Goal: Check status

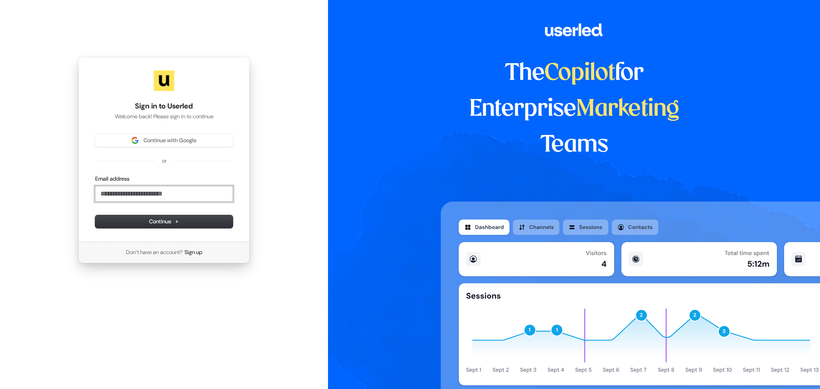
click at [131, 197] on input "Email address" at bounding box center [163, 193] width 137 height 15
click at [177, 221] on icon at bounding box center [177, 222] width 2 height 2
type input "**********"
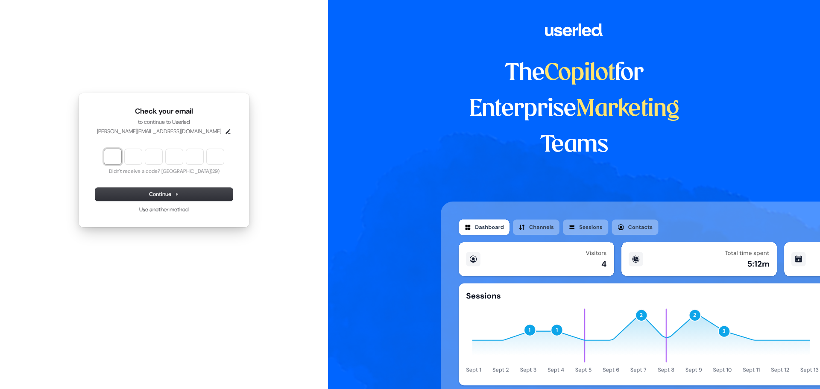
click at [115, 156] on input "Enter verification code" at bounding box center [172, 156] width 137 height 15
click at [116, 159] on input "Enter verification code" at bounding box center [172, 156] width 137 height 15
paste input "******"
type input "******"
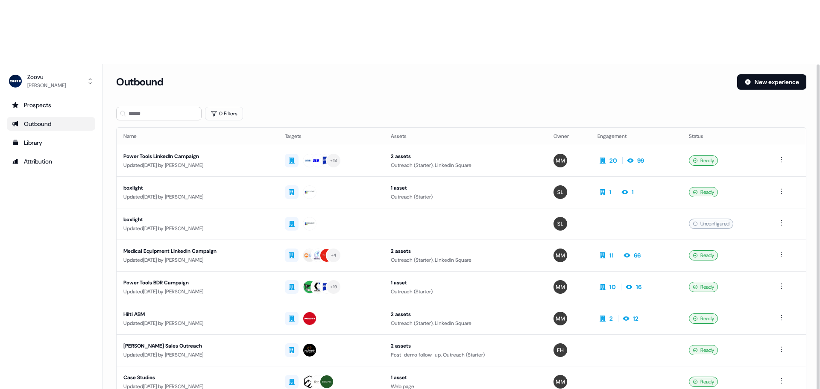
click at [44, 120] on div "Outbound" at bounding box center [51, 124] width 78 height 9
click at [389, 74] on section "Loading... Outbound New experience 0 Filters Name Targets Assets Owner Engageme…" at bounding box center [460, 289] width 717 height 431
click at [412, 74] on div "Outbound New experience" at bounding box center [461, 87] width 690 height 26
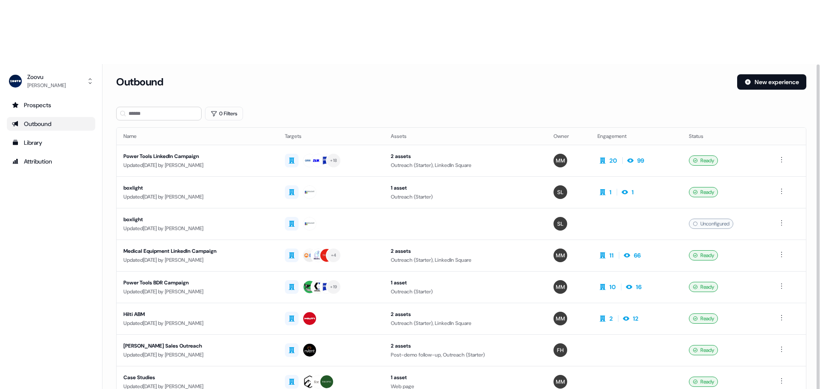
click at [412, 74] on div "Outbound New experience" at bounding box center [461, 87] width 690 height 26
click at [196, 161] on div "Updated [DATE] by [PERSON_NAME]" at bounding box center [197, 165] width 148 height 9
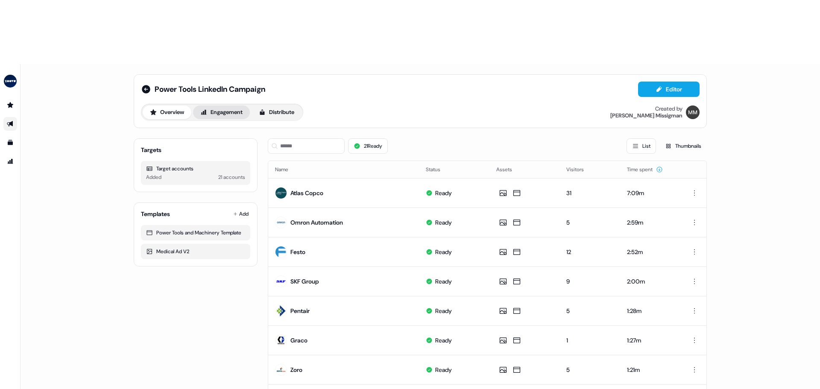
click at [229, 105] on button "Engagement" at bounding box center [221, 112] width 57 height 14
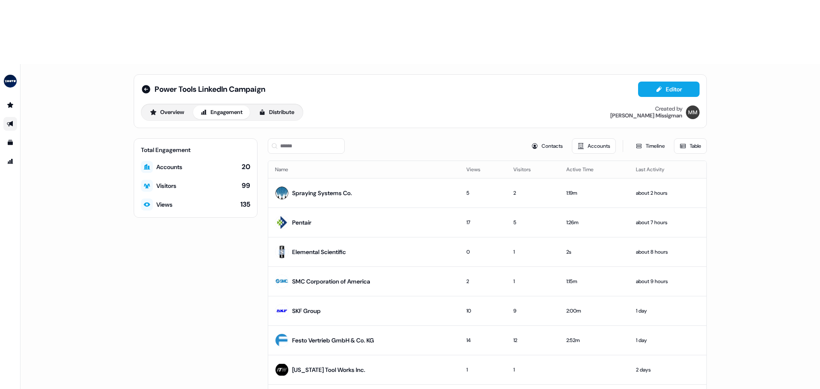
click at [116, 202] on div "Power Tools LinkedIn Campaign Editor Overview Engagement Distribute Created by …" at bounding box center [419, 258] width 799 height 389
click at [142, 196] on div "Total Engagement Accounts 20 Visitors 99 Views 135" at bounding box center [196, 286] width 124 height 296
click at [236, 105] on button "Engagement" at bounding box center [221, 112] width 57 height 14
click at [178, 105] on button "Overview" at bounding box center [167, 112] width 49 height 14
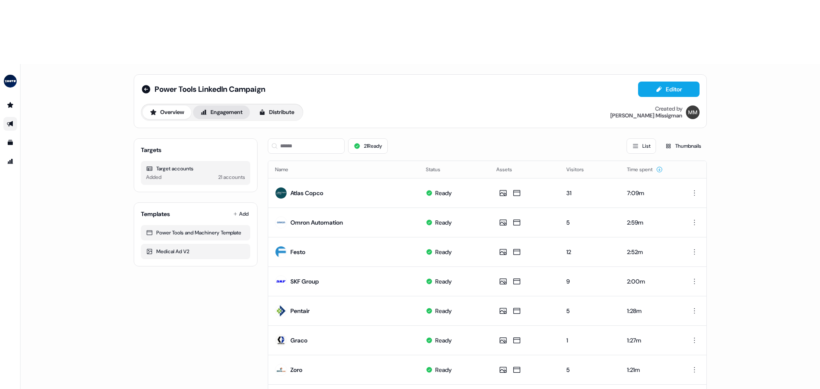
click at [230, 105] on button "Engagement" at bounding box center [221, 112] width 57 height 14
click at [141, 84] on icon at bounding box center [146, 89] width 10 height 10
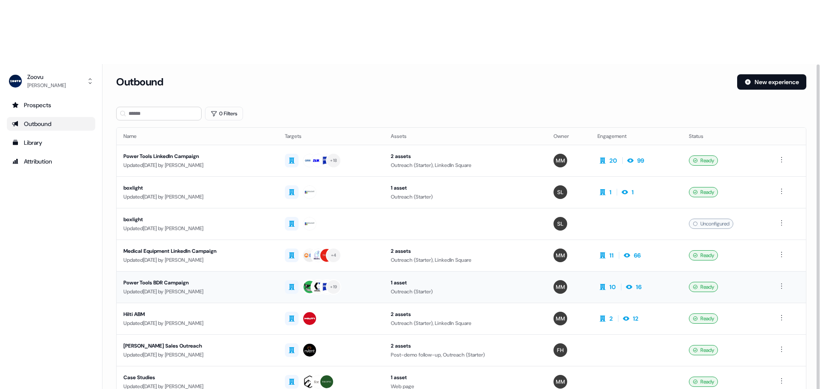
click at [199, 278] on div "Power Tools BDR Campaign" at bounding box center [197, 282] width 148 height 9
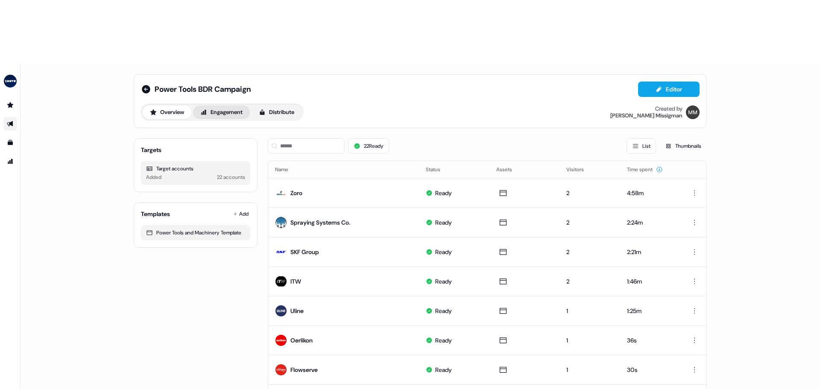
click at [230, 105] on button "Engagement" at bounding box center [221, 112] width 57 height 14
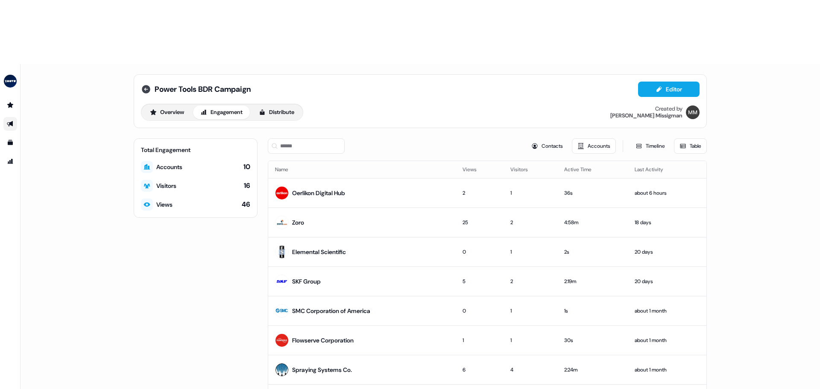
click at [145, 85] on icon at bounding box center [146, 89] width 9 height 9
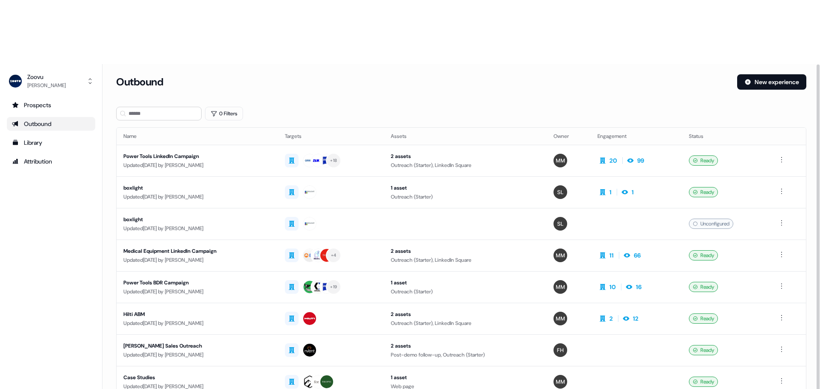
click at [451, 107] on div "0 Filters" at bounding box center [461, 114] width 690 height 14
click at [438, 74] on div "Outbound New experience" at bounding box center [461, 87] width 690 height 26
click at [376, 74] on div "Outbound New experience" at bounding box center [461, 87] width 690 height 26
click at [417, 74] on div "Outbound New experience" at bounding box center [461, 87] width 690 height 26
click at [554, 74] on div "Outbound" at bounding box center [423, 81] width 614 height 15
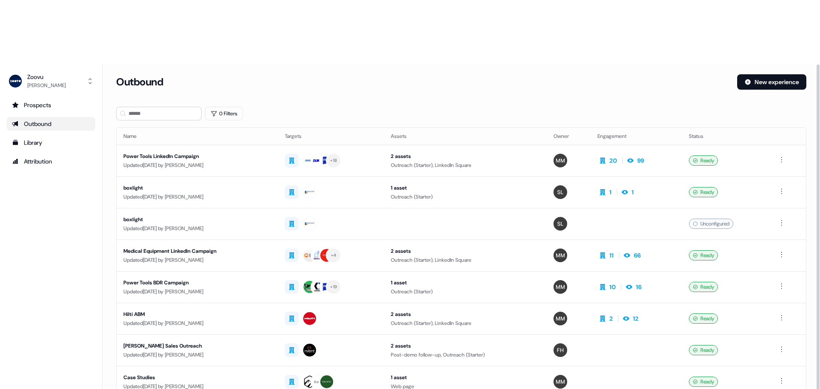
drag, startPoint x: 482, startPoint y: 37, endPoint x: 455, endPoint y: 35, distance: 27.0
click at [482, 74] on section "Loading... Outbound New experience 0 Filters Name Targets Assets Owner Engageme…" at bounding box center [460, 289] width 717 height 431
